Goal: Navigation & Orientation: Find specific page/section

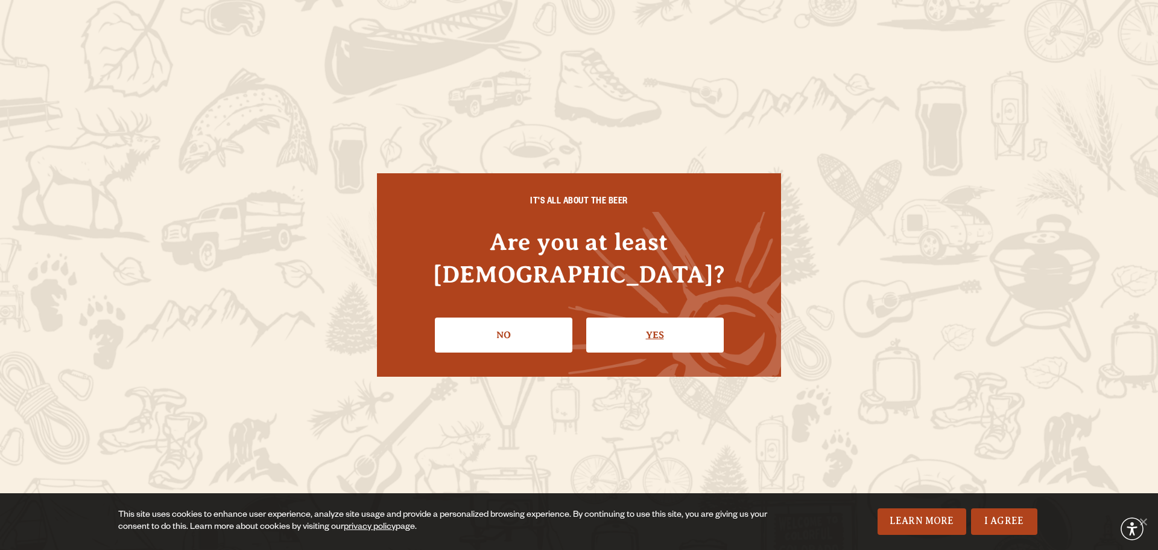
click at [674, 332] on link "Yes" at bounding box center [655, 334] width 138 height 35
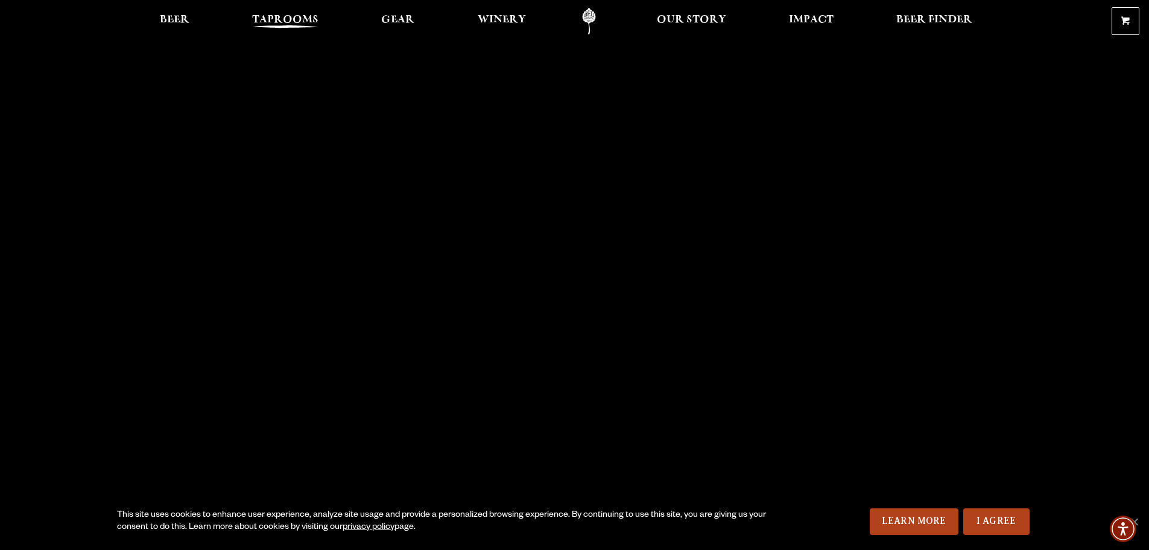
click at [299, 18] on span "Taprooms" at bounding box center [285, 20] width 66 height 10
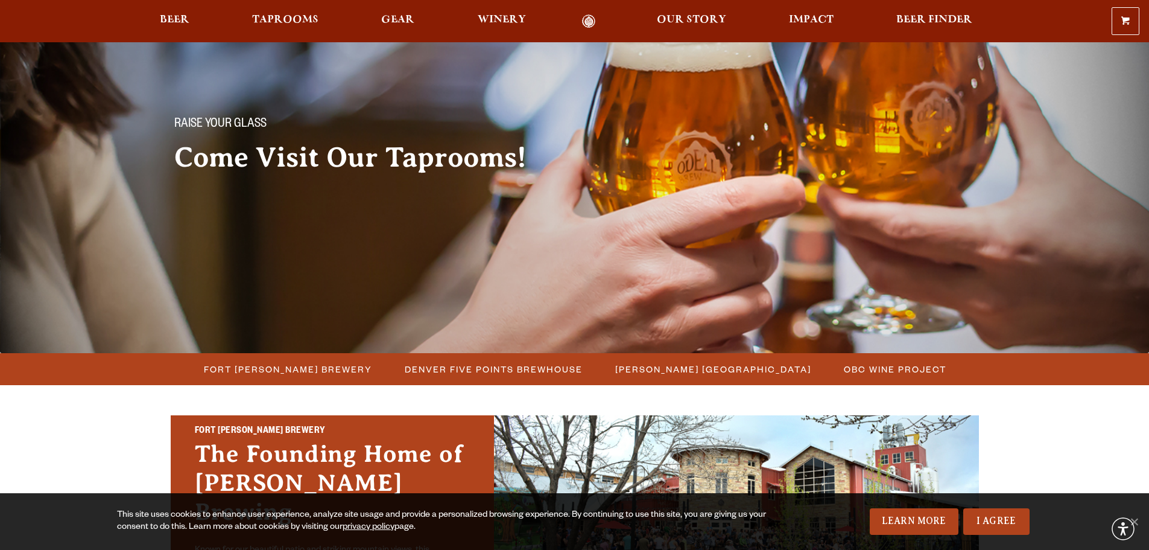
scroll to position [302, 0]
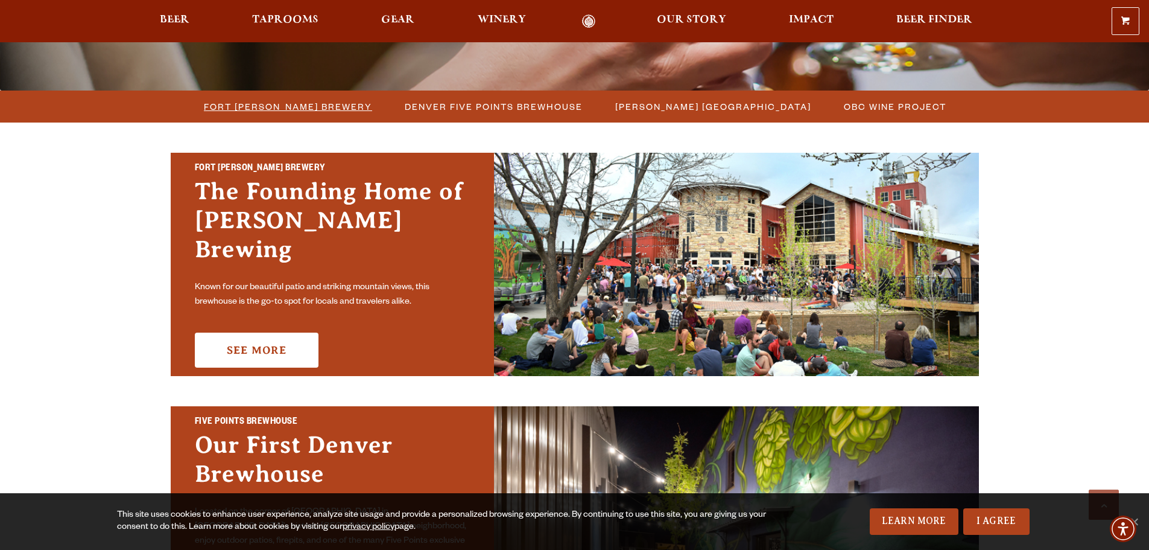
click at [320, 103] on span "Fort [PERSON_NAME] Brewery" at bounding box center [288, 106] width 168 height 17
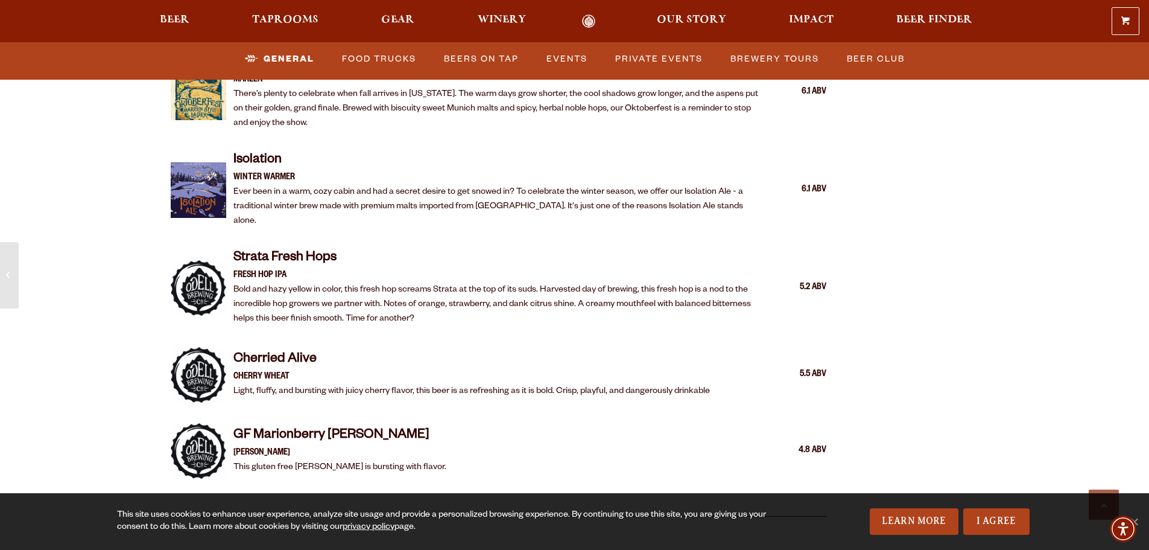
scroll to position [2534, 0]
